Goal: Obtain resource: Download file/media

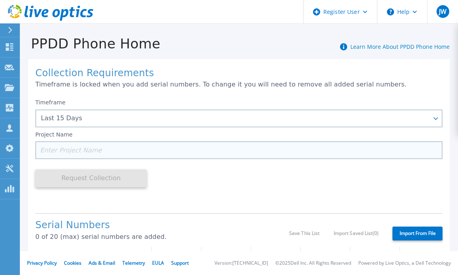
click at [78, 152] on input at bounding box center [238, 150] width 407 height 18
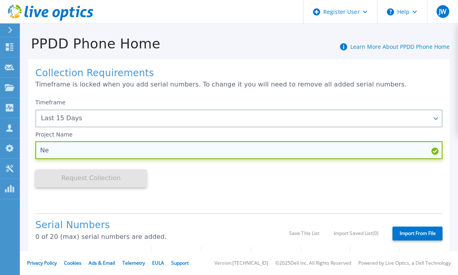
type input "N"
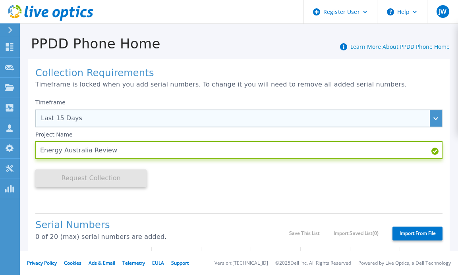
type input "Energy Australia Review"
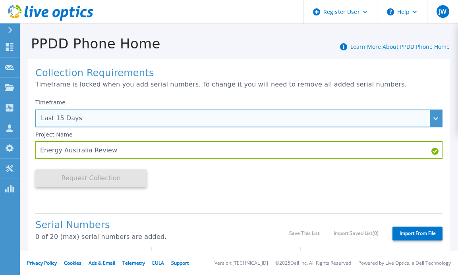
click at [95, 123] on div "Last 15 Days" at bounding box center [238, 119] width 407 height 18
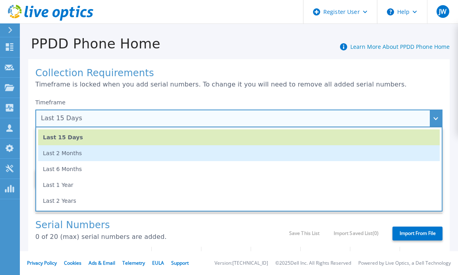
click at [74, 154] on li "Last 2 Months" at bounding box center [238, 153] width 401 height 16
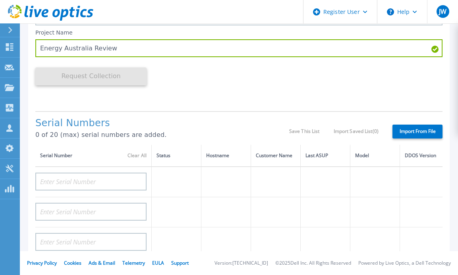
scroll to position [119, 0]
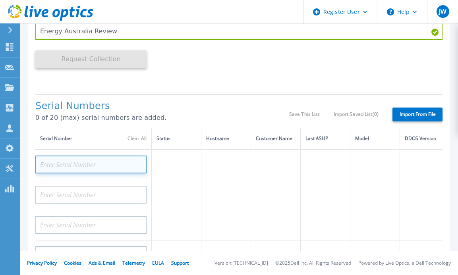
drag, startPoint x: 68, startPoint y: 165, endPoint x: 67, endPoint y: 169, distance: 4.3
click at [68, 165] on input at bounding box center [90, 165] width 111 height 18
paste input "DE400245102707"
type input "DE400245102707"
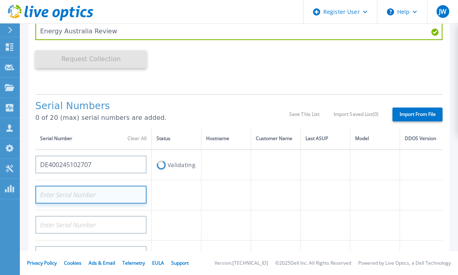
drag, startPoint x: 93, startPoint y: 195, endPoint x: 106, endPoint y: 202, distance: 14.6
click at [93, 196] on input at bounding box center [90, 195] width 111 height 18
paste input "DE400245102706"
type input "DE400245102706"
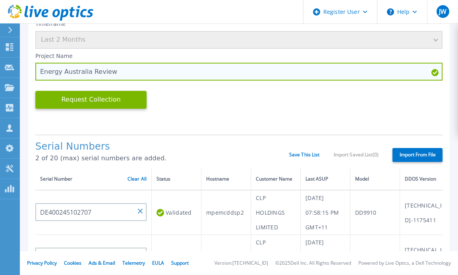
scroll to position [0, 0]
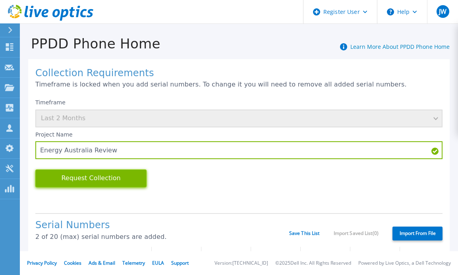
drag, startPoint x: 111, startPoint y: 181, endPoint x: 128, endPoint y: 188, distance: 18.1
click at [111, 181] on button "Request Collection" at bounding box center [90, 178] width 111 height 18
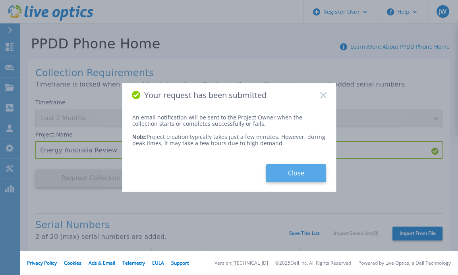
click at [294, 171] on button "Close" at bounding box center [296, 173] width 60 height 18
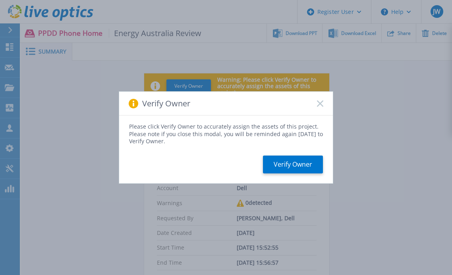
click at [323, 100] on div "Verify Owner" at bounding box center [226, 104] width 214 height 24
click at [317, 107] on div "Verify Owner" at bounding box center [226, 104] width 214 height 24
click at [318, 106] on rect at bounding box center [319, 103] width 7 height 7
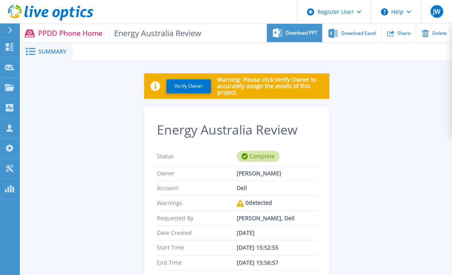
click at [294, 29] on div "Download PPT" at bounding box center [294, 33] width 55 height 19
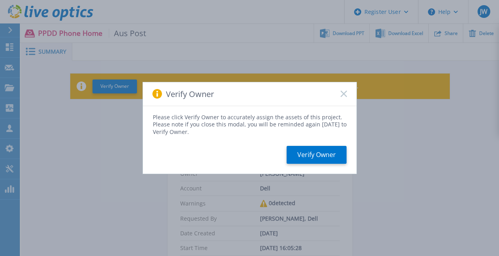
click at [350, 89] on div "Verify Owner" at bounding box center [250, 94] width 214 height 24
click at [345, 92] on rect at bounding box center [343, 93] width 7 height 7
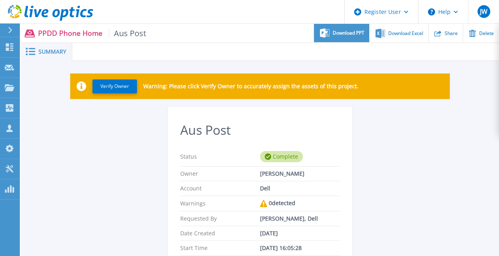
click at [348, 31] on span "Download PPT" at bounding box center [349, 33] width 32 height 5
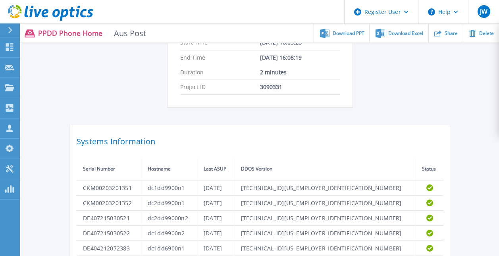
scroll to position [278, 0]
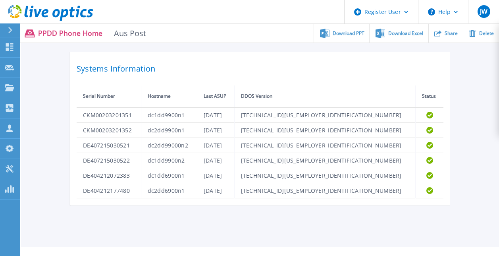
click at [491, 154] on div "Verify Owner Warning: Please click Verify Owner to accurately assign the assets…" at bounding box center [260, -1] width 478 height 433
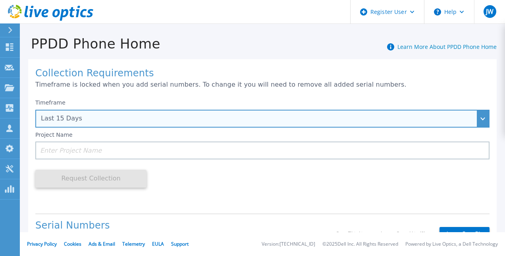
drag, startPoint x: 87, startPoint y: 124, endPoint x: 79, endPoint y: 131, distance: 11.2
click at [87, 124] on div "Last 15 Days" at bounding box center [262, 119] width 454 height 18
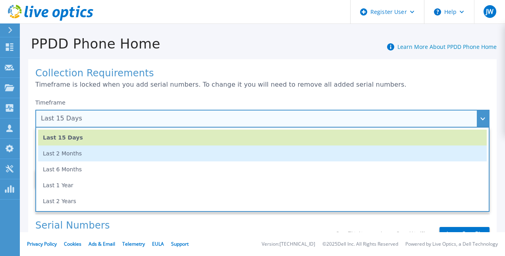
click at [62, 156] on li "Last 2 Months" at bounding box center [262, 153] width 448 height 16
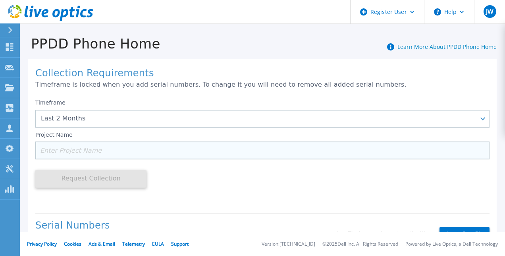
click at [67, 153] on input at bounding box center [262, 150] width 454 height 18
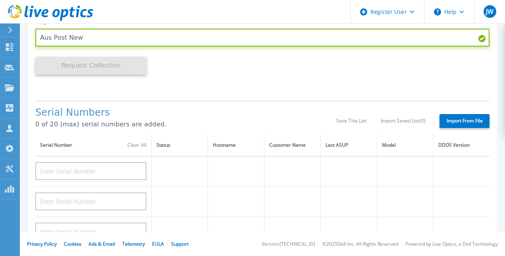
scroll to position [119, 0]
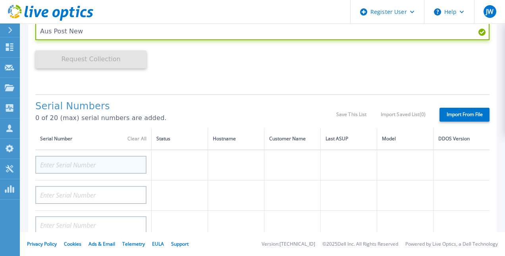
type input "Aus Post New"
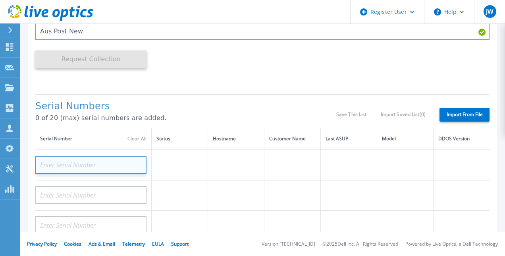
click at [107, 167] on input at bounding box center [90, 165] width 111 height 18
type input "DE410251402632"
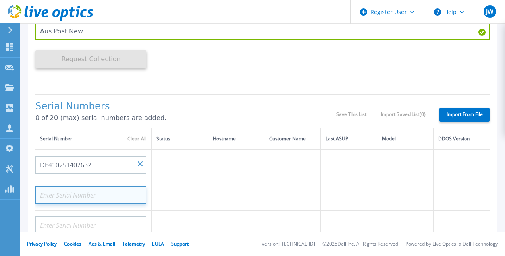
click at [71, 196] on input at bounding box center [90, 195] width 111 height 18
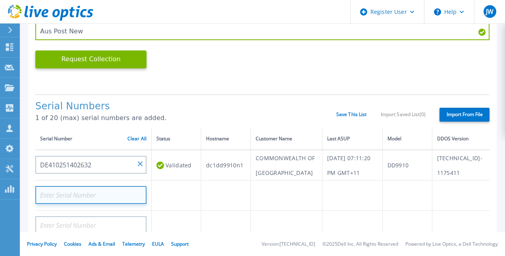
click at [93, 204] on input at bounding box center [90, 195] width 111 height 18
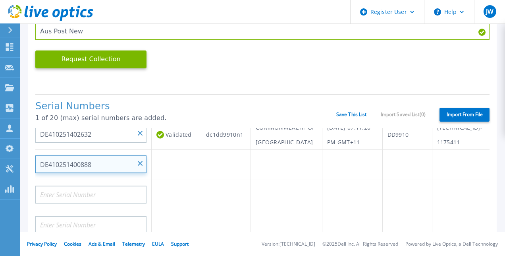
scroll to position [40, 0]
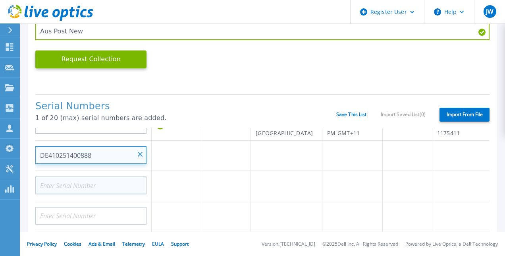
type input "DE410251400888"
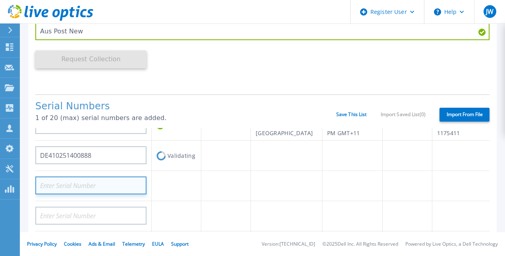
click at [99, 194] on input at bounding box center [90, 185] width 111 height 18
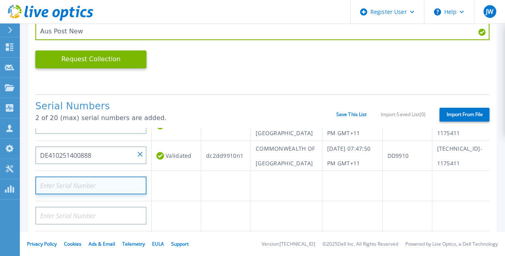
click at [98, 194] on input at bounding box center [90, 185] width 111 height 18
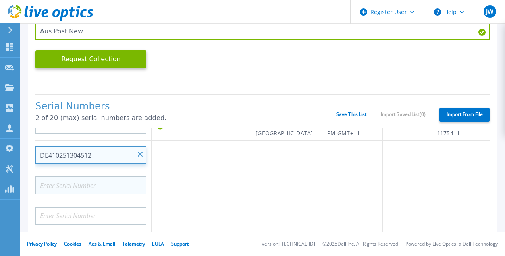
scroll to position [79, 0]
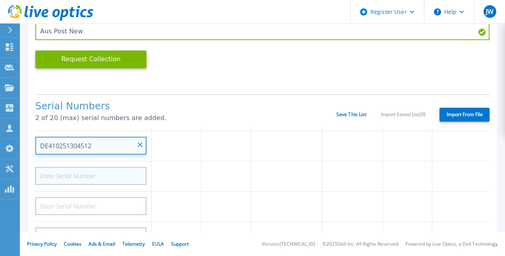
type input "DE410251304512"
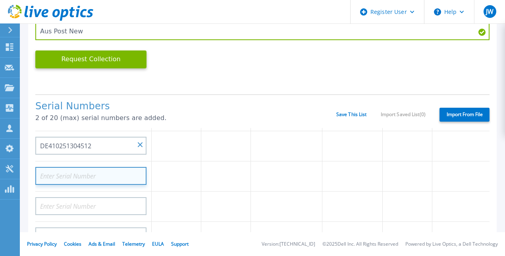
click at [87, 185] on input at bounding box center [90, 176] width 111 height 18
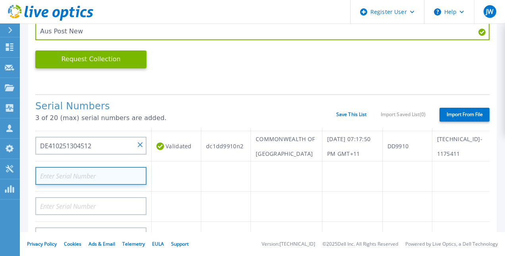
click at [119, 185] on input at bounding box center [90, 176] width 111 height 18
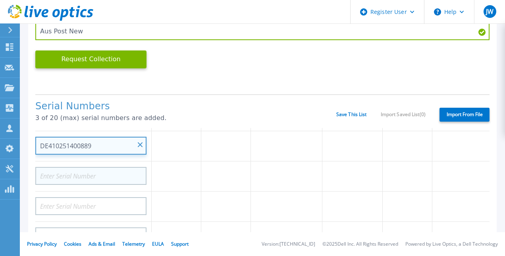
scroll to position [119, 0]
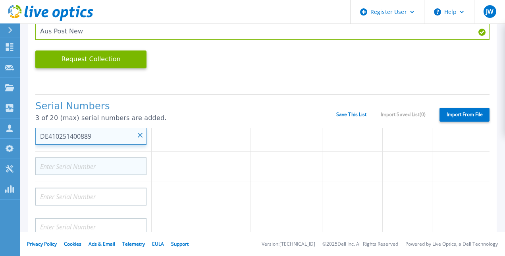
type input "DE410251400889"
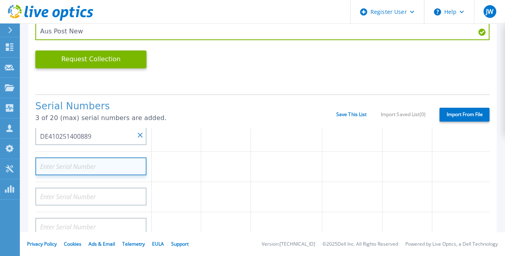
drag, startPoint x: 87, startPoint y: 215, endPoint x: 92, endPoint y: 214, distance: 5.0
click at [87, 175] on input at bounding box center [90, 166] width 111 height 18
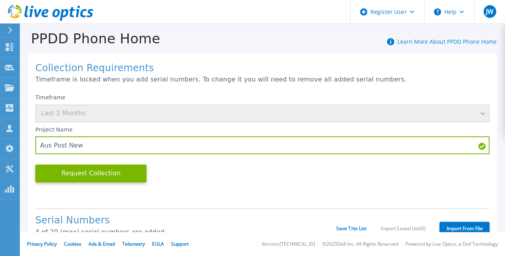
scroll to position [0, 0]
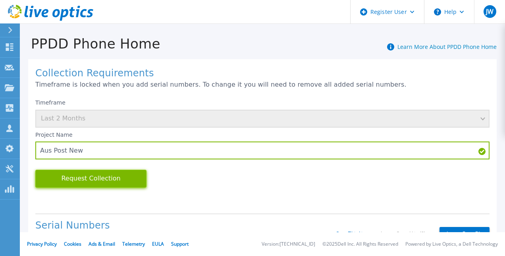
click at [93, 174] on button "Request Collection" at bounding box center [90, 178] width 111 height 18
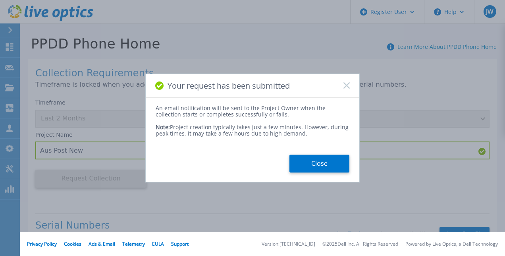
click at [324, 165] on button "Close" at bounding box center [319, 163] width 60 height 18
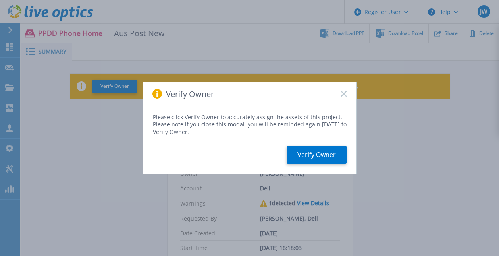
drag, startPoint x: 343, startPoint y: 94, endPoint x: 372, endPoint y: 145, distance: 58.1
click at [343, 94] on rect at bounding box center [343, 93] width 7 height 7
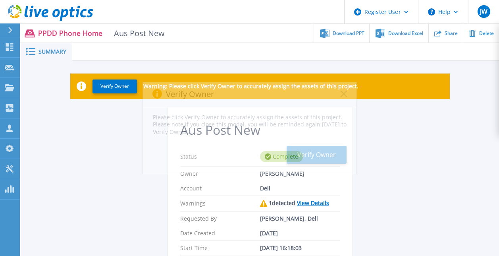
drag, startPoint x: 420, startPoint y: 160, endPoint x: 408, endPoint y: 58, distance: 103.0
click at [420, 160] on div "Verify Owner Please click Verify Owner to accurately assign the assets of this …" at bounding box center [249, 128] width 499 height 256
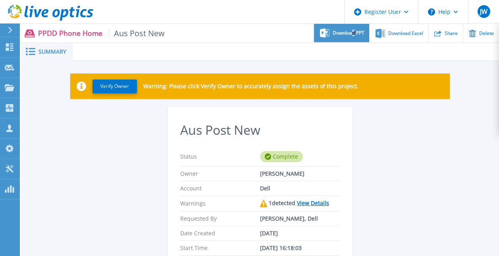
click at [354, 36] on div "Download PPT" at bounding box center [341, 33] width 55 height 19
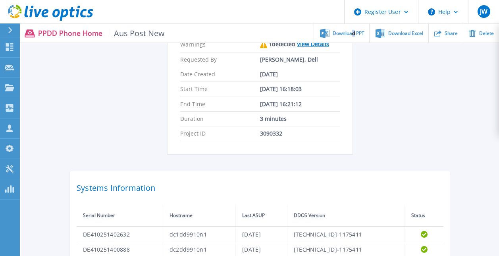
scroll to position [238, 0]
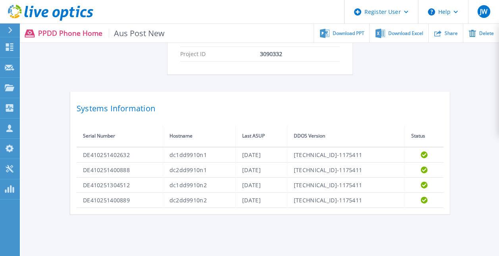
click at [479, 152] on div "Verify Owner Warning: Please click Verify Owner to accurately assign the assets…" at bounding box center [260, 24] width 478 height 403
click at [463, 161] on div "Verify Owner Warning: Please click Verify Owner to accurately assign the assets…" at bounding box center [260, 24] width 478 height 403
click at [456, 155] on div "Verify Owner Warning: Please click Verify Owner to accurately assign the assets…" at bounding box center [260, 24] width 478 height 403
click at [478, 137] on div "Verify Owner Warning: Please click Verify Owner to accurately assign the assets…" at bounding box center [260, 24] width 478 height 403
